Goal: Information Seeking & Learning: Find specific fact

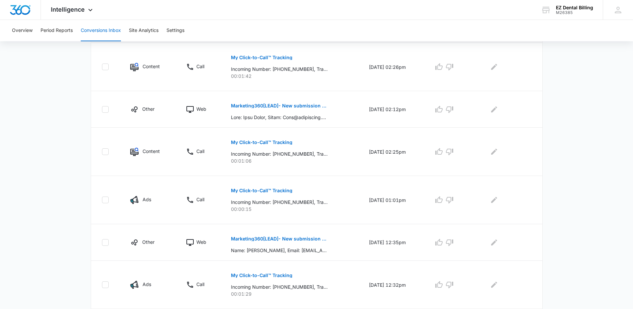
scroll to position [218, 0]
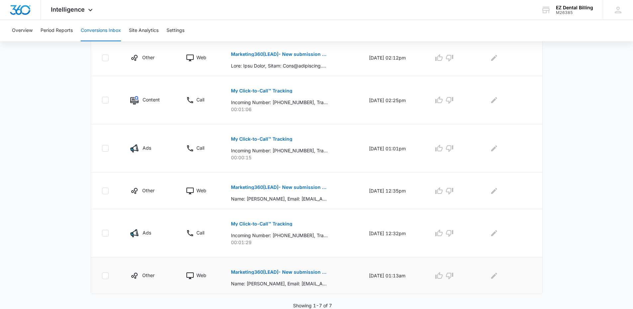
click at [311, 275] on button "Marketing360[LEAD]- New submission from Contact Us EZ Dental Billing" at bounding box center [279, 272] width 97 height 16
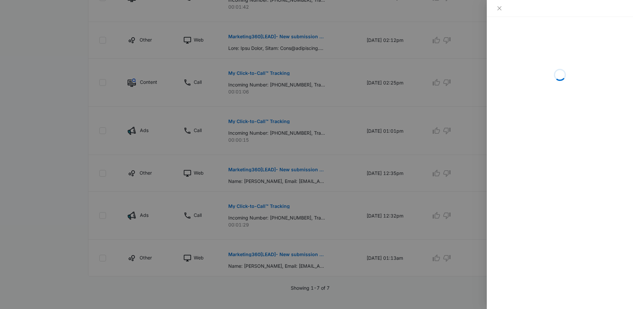
scroll to position [243, 0]
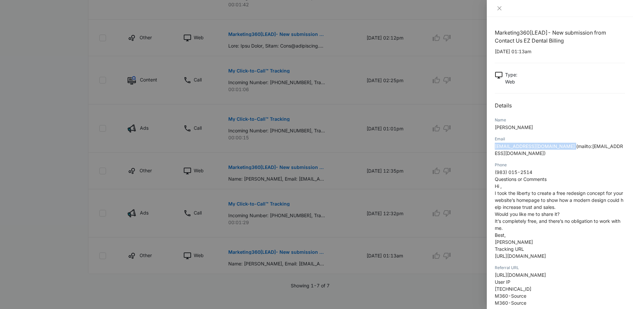
drag, startPoint x: 492, startPoint y: 147, endPoint x: 570, endPoint y: 148, distance: 78.1
click at [570, 148] on div "Marketing360[LEAD]- New submission from Contact Us EZ Dental Billing [DATE] 01:…" at bounding box center [560, 163] width 146 height 292
copy span "[EMAIL_ADDRESS][DOMAIN_NAME]"
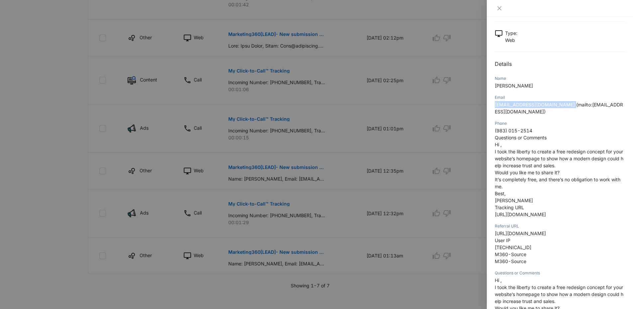
scroll to position [100, 0]
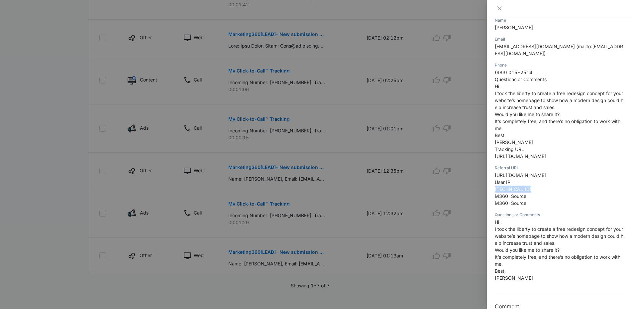
drag, startPoint x: 532, startPoint y: 189, endPoint x: 495, endPoint y: 191, distance: 36.9
click at [495, 191] on p "[URL][DOMAIN_NAME] User IP [TECHNICAL_ID] M360-Source M360-Source" at bounding box center [560, 188] width 130 height 35
copy span "[TECHNICAL_ID]"
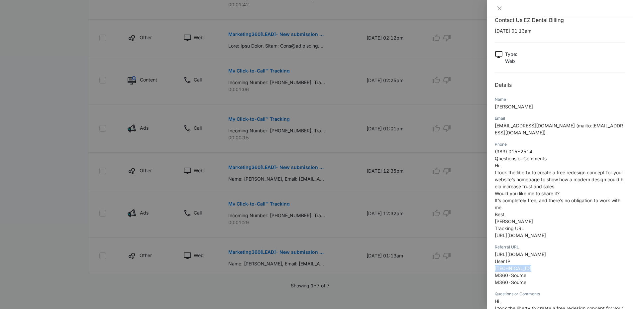
scroll to position [0, 0]
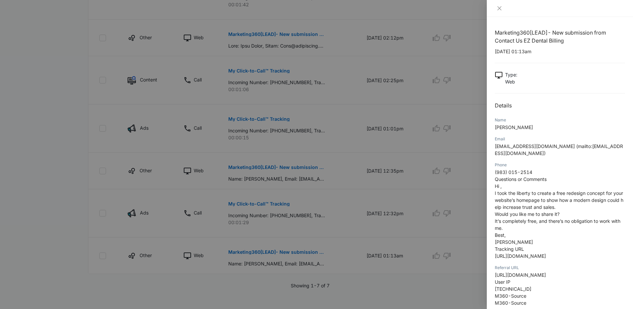
click at [292, 198] on div at bounding box center [316, 154] width 633 height 309
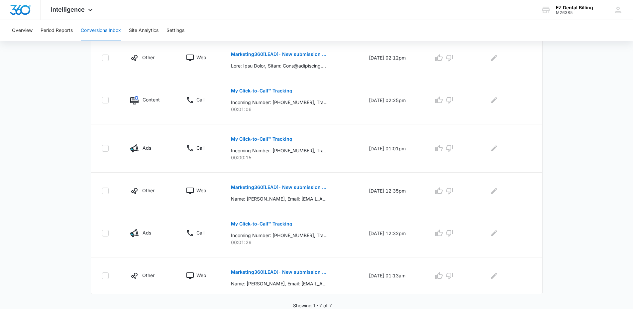
scroll to position [218, 0]
drag, startPoint x: 362, startPoint y: 235, endPoint x: 375, endPoint y: 236, distance: 13.0
click at [375, 236] on td "[DATE] 12:32pm" at bounding box center [393, 233] width 65 height 48
copy td "09/02"
click at [378, 240] on td "[DATE] 12:32pm" at bounding box center [393, 233] width 65 height 48
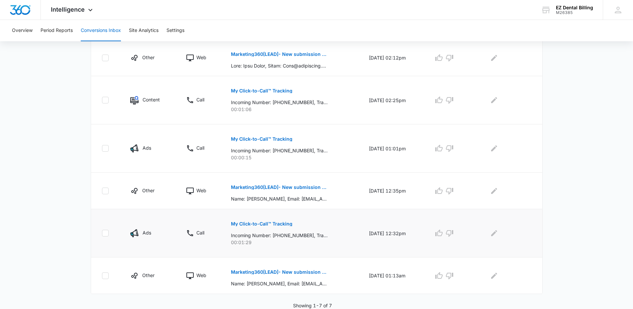
click at [398, 237] on td "[DATE] 12:32pm" at bounding box center [393, 233] width 65 height 48
click at [271, 225] on p "My Click-to-Call™ Tracking" at bounding box center [261, 223] width 61 height 5
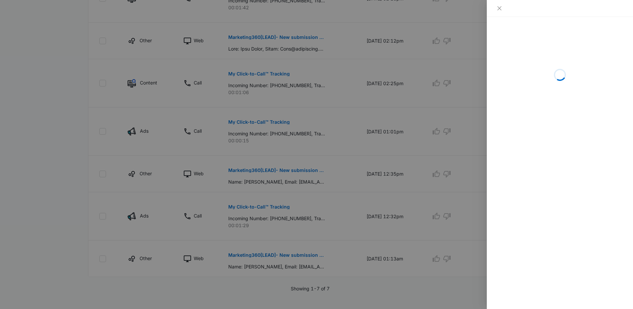
scroll to position [243, 0]
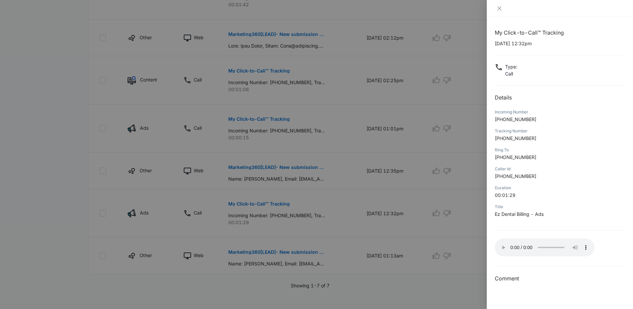
click at [419, 164] on div at bounding box center [316, 154] width 633 height 309
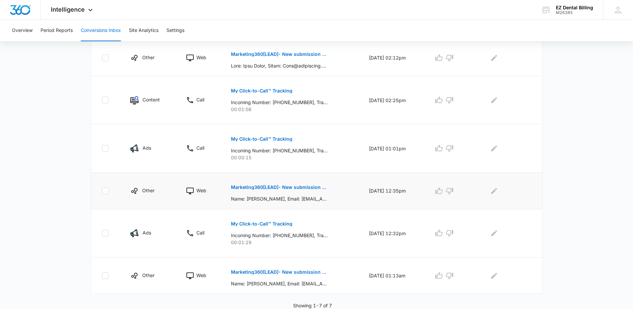
scroll to position [218, 0]
click at [268, 187] on p "Marketing360[LEAD]- New submission from Contact Us EZ Dental Billing" at bounding box center [279, 187] width 97 height 5
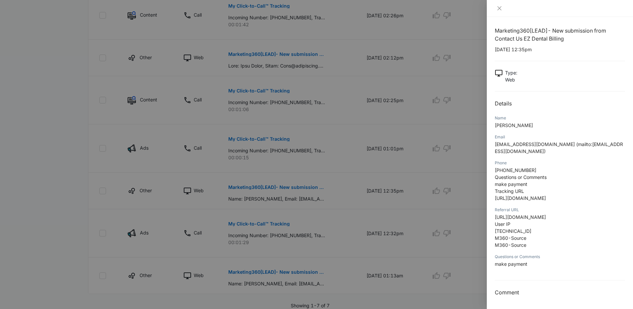
scroll to position [0, 0]
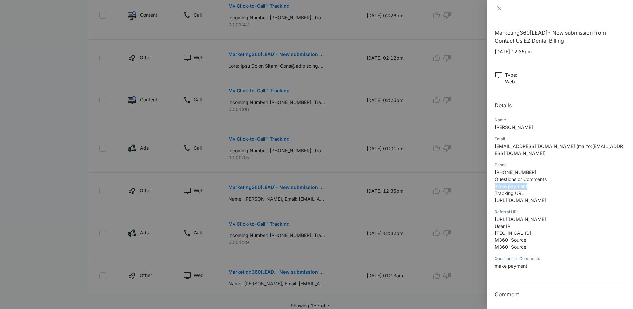
drag, startPoint x: 495, startPoint y: 184, endPoint x: 528, endPoint y: 186, distance: 33.7
click at [528, 186] on p "[PHONE_NUMBER] Questions or Comments make payment Tracking URL [URL][DOMAIN_NAM…" at bounding box center [560, 185] width 130 height 35
copy span "make payment"
drag, startPoint x: 295, startPoint y: 177, endPoint x: 168, endPoint y: 191, distance: 128.0
click at [295, 178] on div at bounding box center [316, 154] width 633 height 309
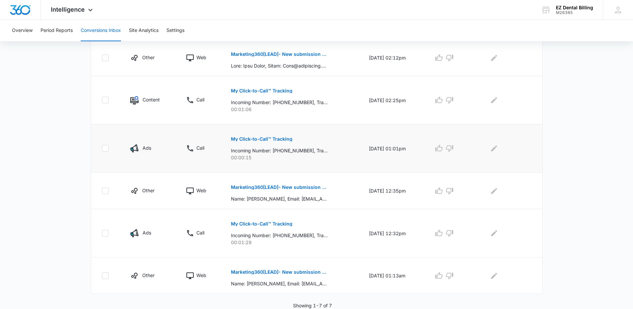
click at [401, 156] on td "[DATE] 01:01pm" at bounding box center [393, 148] width 65 height 48
click at [391, 121] on td "[DATE] 02:25pm" at bounding box center [393, 100] width 65 height 48
click at [292, 200] on p "Name: [PERSON_NAME], Email: [EMAIL_ADDRESS][DOMAIN_NAME] (mailto:[EMAIL_ADDRESS…" at bounding box center [279, 198] width 97 height 7
click at [287, 161] on td "My Click-to-Call™ Tracking Incoming Number: [PHONE_NUMBER], Tracking Number: [P…" at bounding box center [292, 148] width 138 height 48
click at [325, 101] on div "My Click-to-Call™ Tracking Incoming Number: [PHONE_NUMBER], Tracking Number: [P…" at bounding box center [292, 98] width 122 height 30
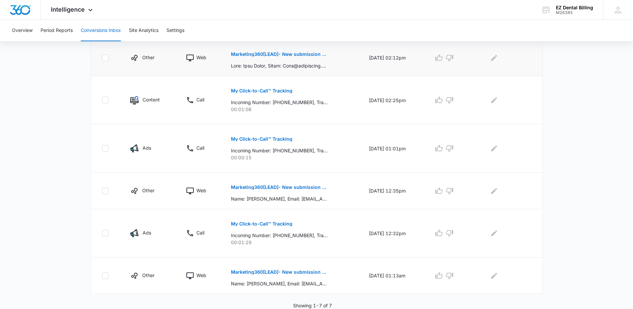
click at [311, 68] on p at bounding box center [279, 65] width 97 height 7
click at [295, 55] on p "Marketing360[LEAD]- New submission from Contact Us EZ Dental Billing" at bounding box center [279, 54] width 97 height 5
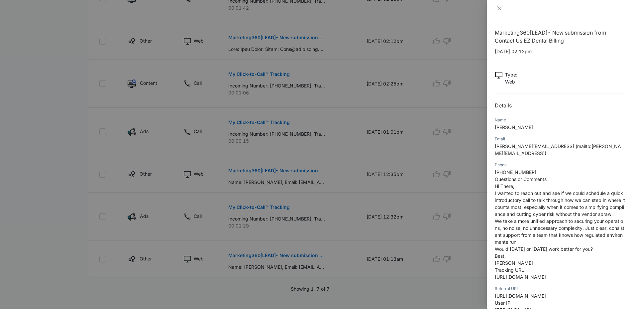
scroll to position [243, 0]
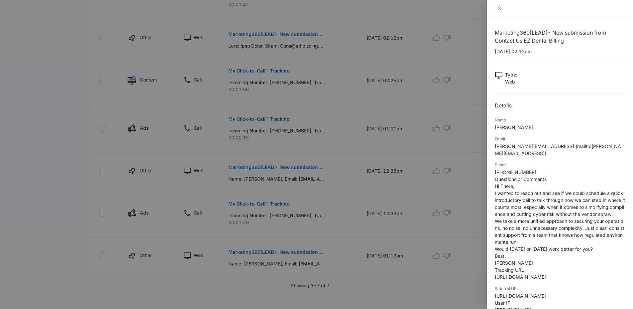
click at [328, 171] on div at bounding box center [316, 154] width 633 height 309
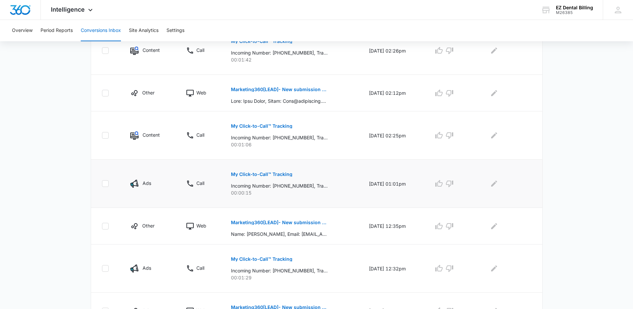
scroll to position [218, 0]
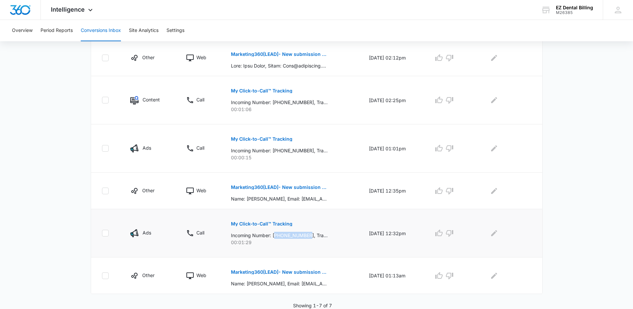
drag, startPoint x: 273, startPoint y: 236, endPoint x: 306, endPoint y: 234, distance: 33.3
click at [306, 234] on p "Incoming Number: [PHONE_NUMBER], Tracking Number: [PHONE_NUMBER], Ring To: [PHO…" at bounding box center [279, 235] width 97 height 7
click at [304, 237] on p "Incoming Number: [PHONE_NUMBER], Tracking Number: [PHONE_NUMBER], Ring To: [PHO…" at bounding box center [279, 235] width 97 height 7
drag, startPoint x: 305, startPoint y: 235, endPoint x: 274, endPoint y: 235, distance: 30.9
click at [274, 235] on p "Incoming Number: [PHONE_NUMBER], Tracking Number: [PHONE_NUMBER], Ring To: [PHO…" at bounding box center [279, 235] width 97 height 7
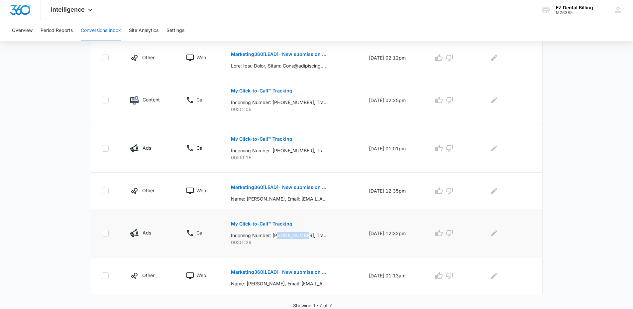
copy p "3864796080"
click at [361, 204] on td "[DATE] 12:35pm" at bounding box center [393, 190] width 65 height 37
drag, startPoint x: 273, startPoint y: 151, endPoint x: 304, endPoint y: 149, distance: 31.0
click at [304, 149] on p "Incoming Number: [PHONE_NUMBER], Tracking Number: [PHONE_NUMBER], Ring To: [PHO…" at bounding box center [279, 150] width 97 height 7
copy p "17609780302"
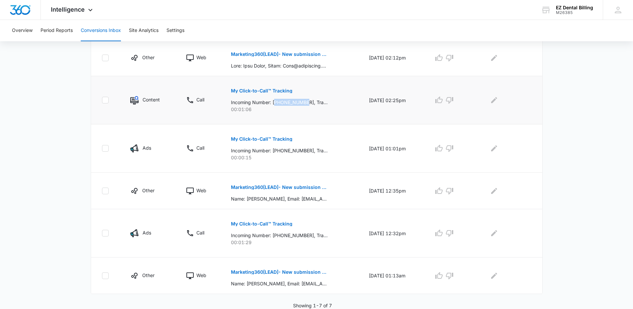
drag, startPoint x: 273, startPoint y: 101, endPoint x: 304, endPoint y: 101, distance: 30.9
click at [304, 101] on p "Incoming Number: [PHONE_NUMBER], Tracking Number: [PHONE_NUMBER], Ring To: [PHO…" at bounding box center [279, 102] width 97 height 7
copy p "12396433343"
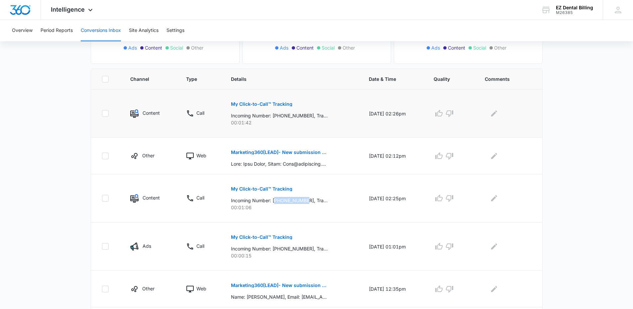
scroll to position [85, 0]
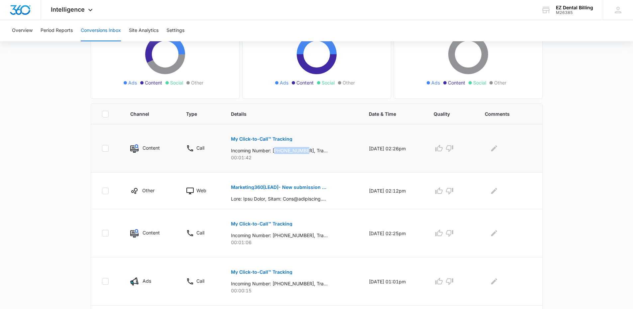
drag, startPoint x: 272, startPoint y: 151, endPoint x: 305, endPoint y: 150, distance: 32.9
click at [305, 150] on p "Incoming Number: [PHONE_NUMBER], Tracking Number: [PHONE_NUMBER], Ring To: [PHO…" at bounding box center [279, 150] width 97 height 7
copy p "12314503466"
